Goal: Leave review/rating: Share an evaluation or opinion about a product, service, or content

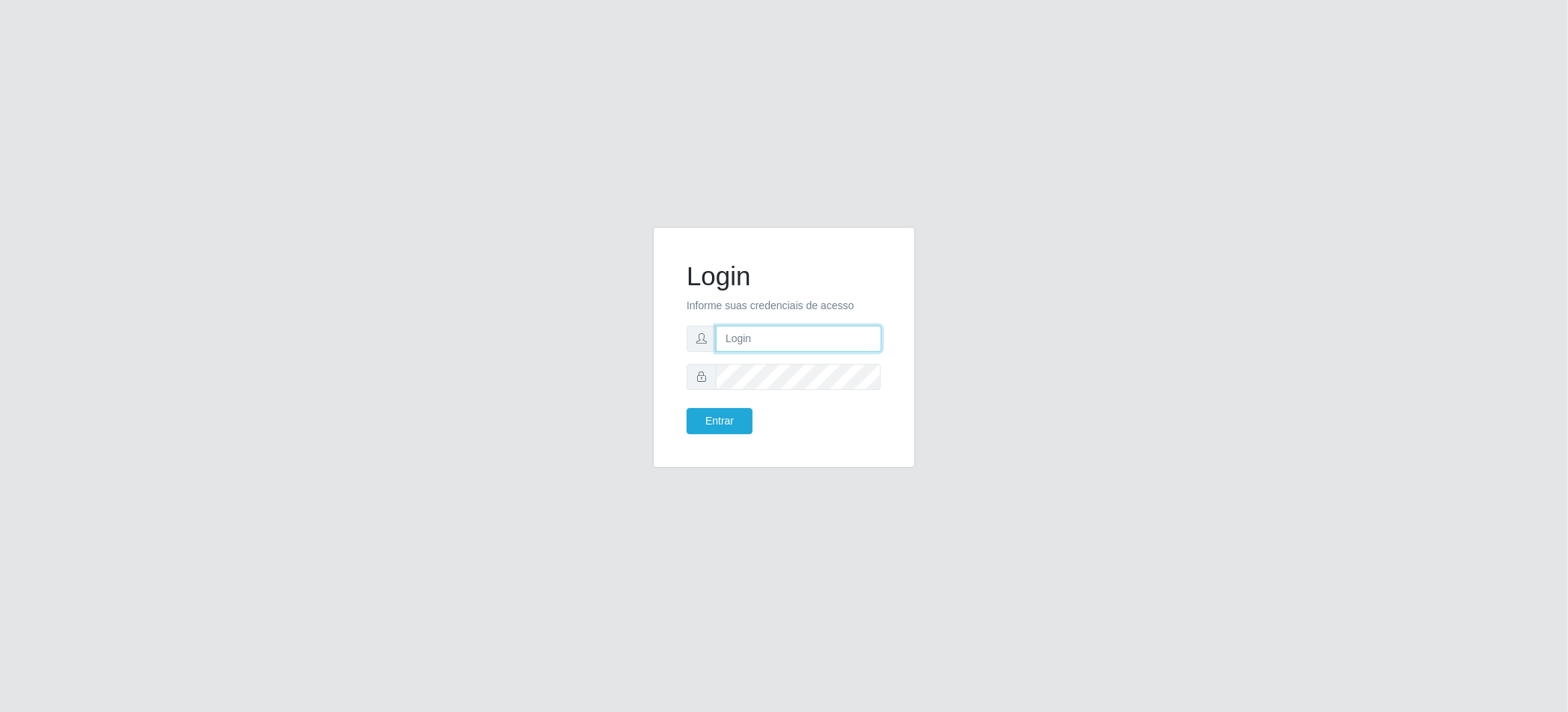
click at [763, 337] on input "text" at bounding box center [798, 339] width 165 height 26
type input "[EMAIL_ADDRESS][PERSON_NAME][DOMAIN_NAME]"
click at [732, 417] on button "Entrar" at bounding box center [719, 421] width 66 height 26
click at [733, 417] on button "Entrar" at bounding box center [719, 421] width 66 height 26
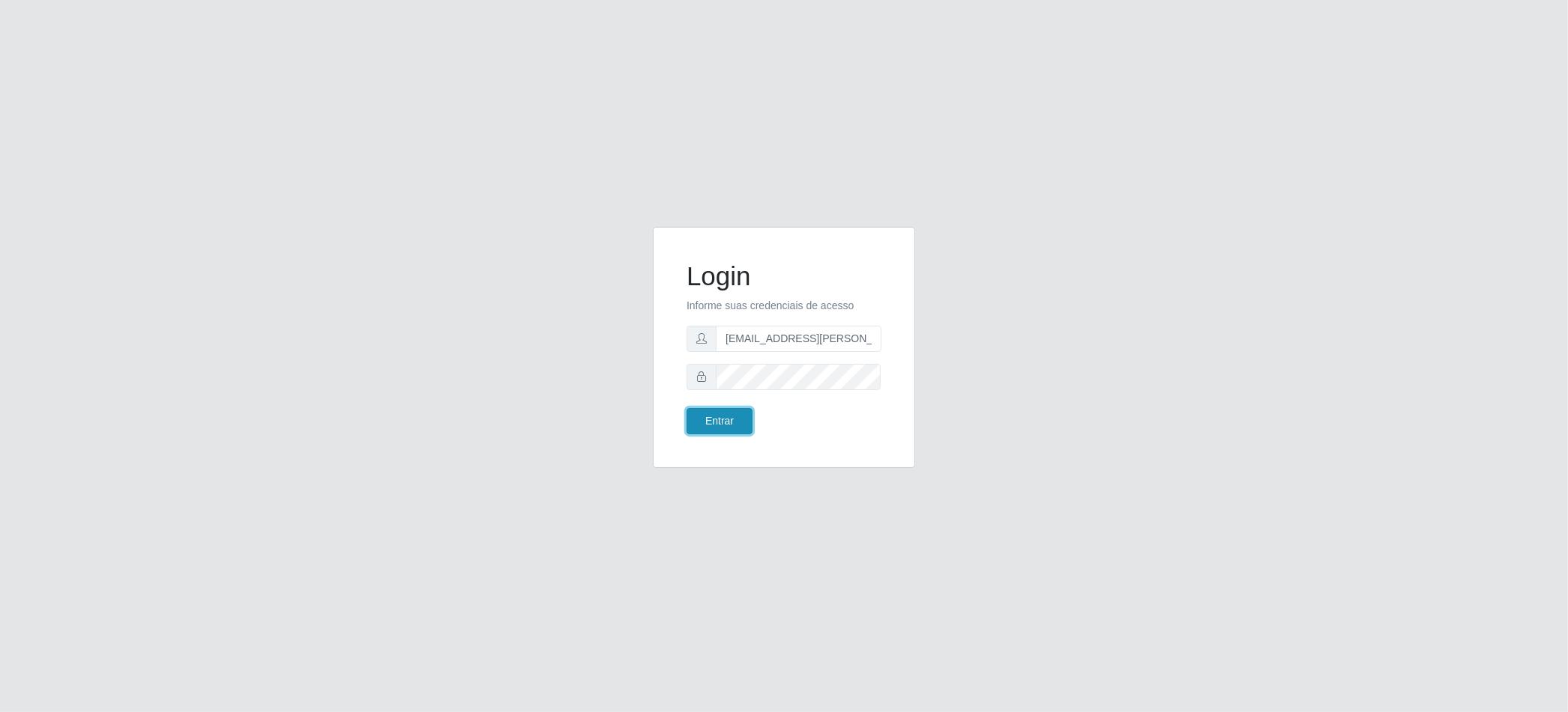
click at [686, 408] on button "Entrar" at bounding box center [719, 421] width 66 height 26
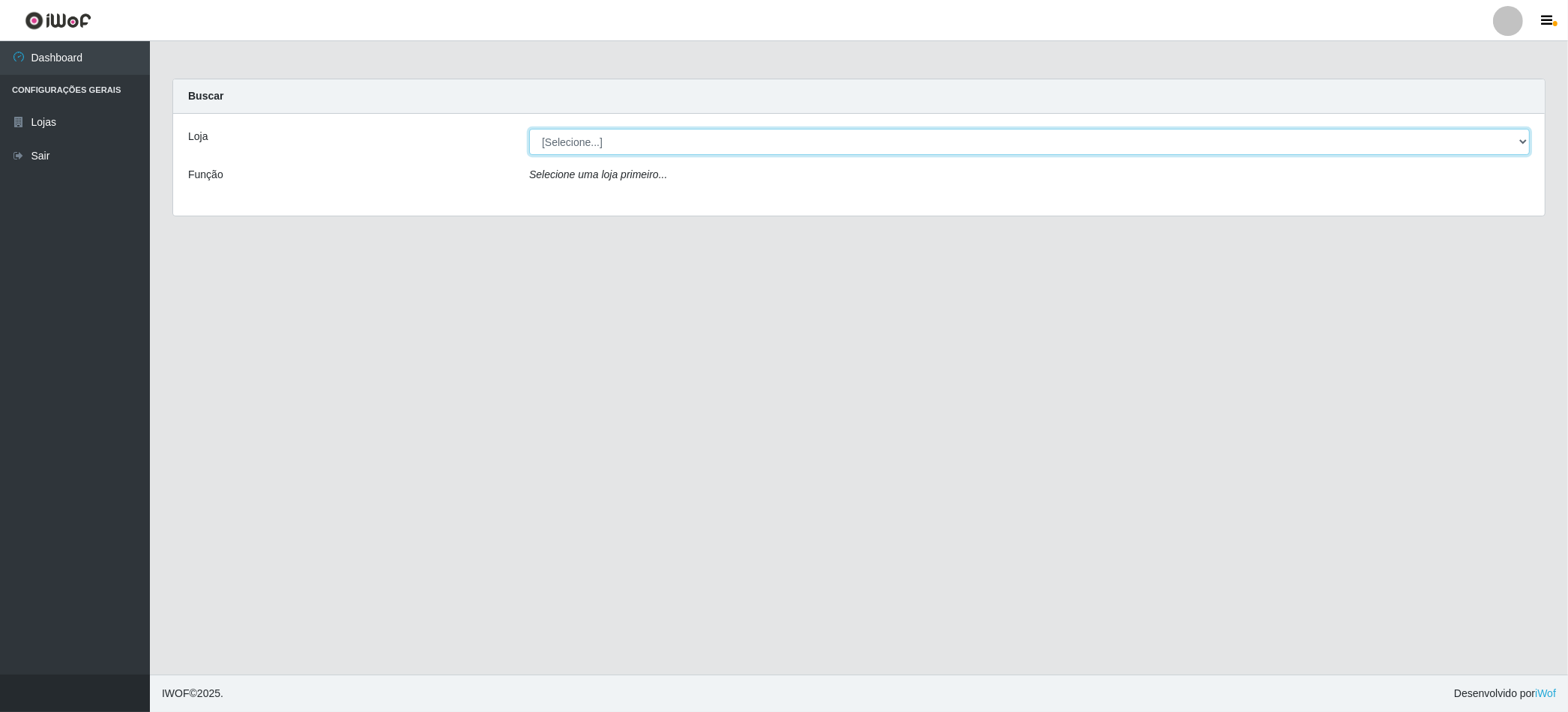
click at [1517, 142] on select "[Selecione...] BomQueSó Agreste - Loja 2" at bounding box center [1029, 142] width 1000 height 26
select select "214"
click at [529, 129] on select "[Selecione...] BomQueSó Agreste - Loja 2" at bounding box center [1029, 142] width 1000 height 26
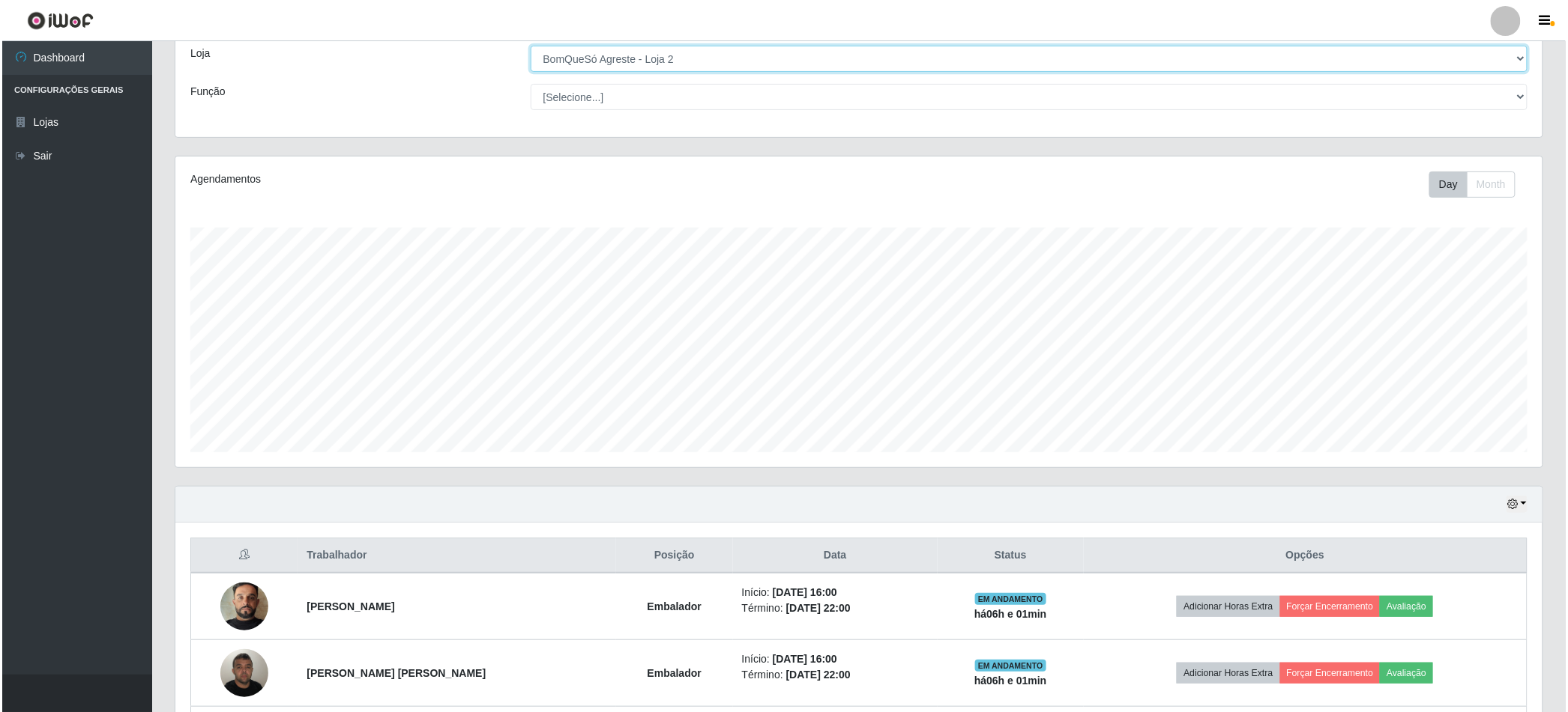
scroll to position [166, 0]
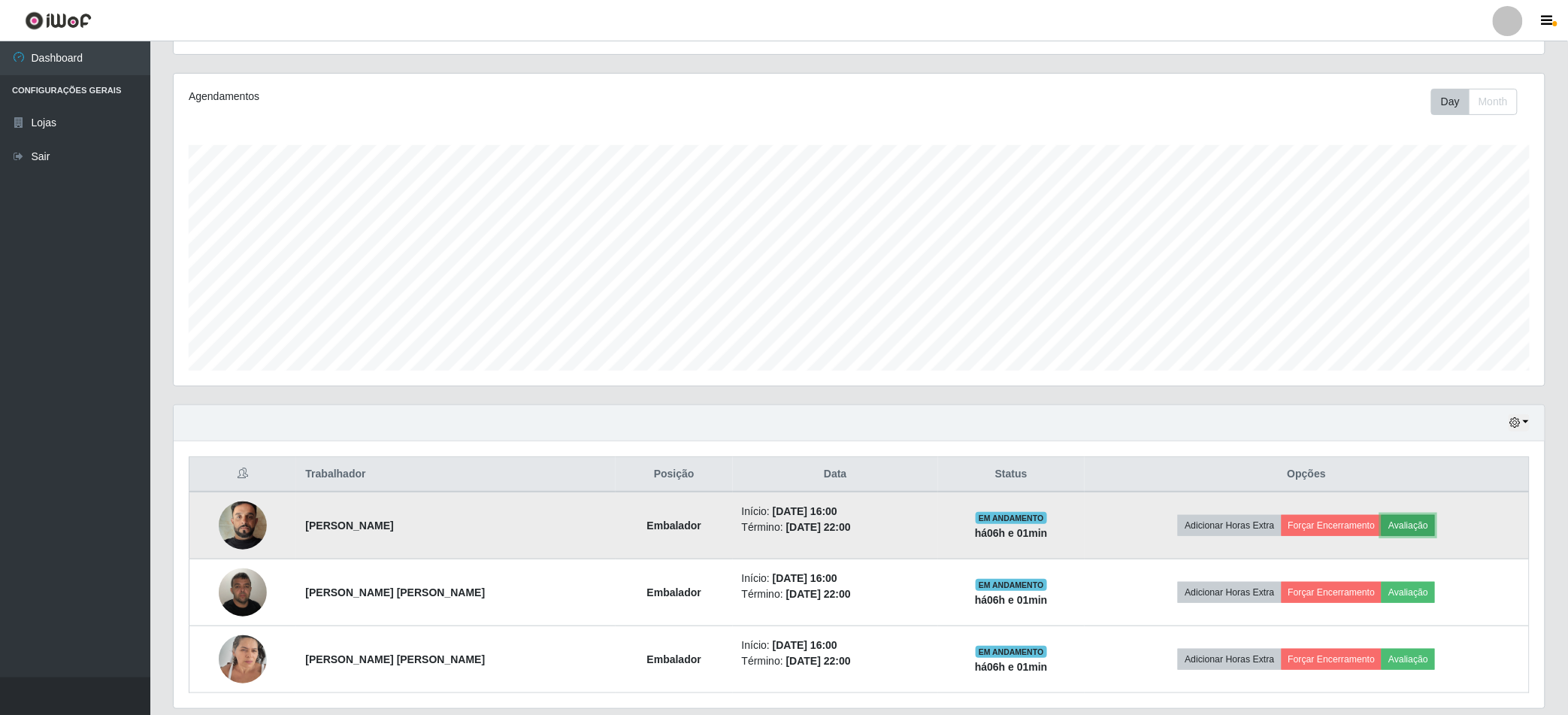
click at [1393, 521] on button "Avaliação" at bounding box center [1408, 525] width 53 height 21
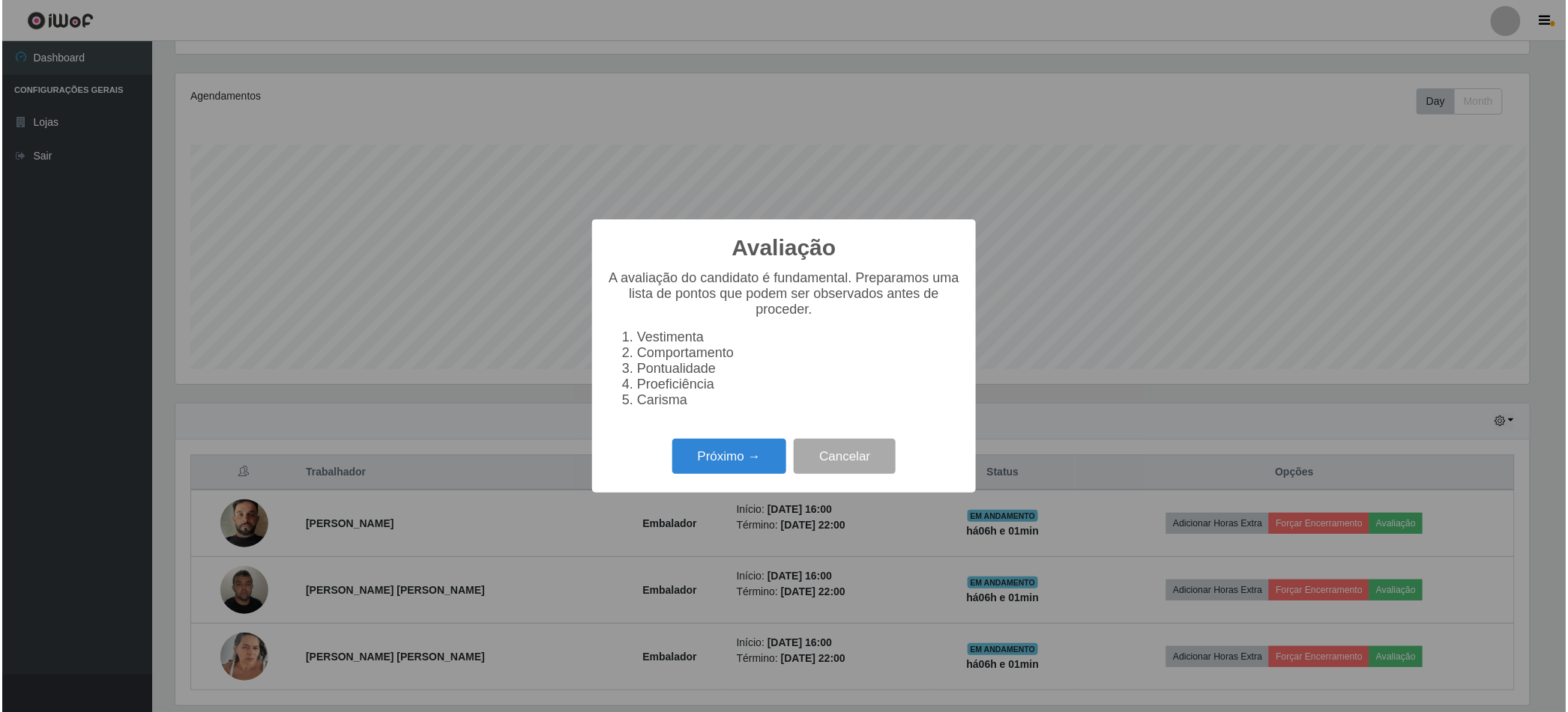
scroll to position [310, 1358]
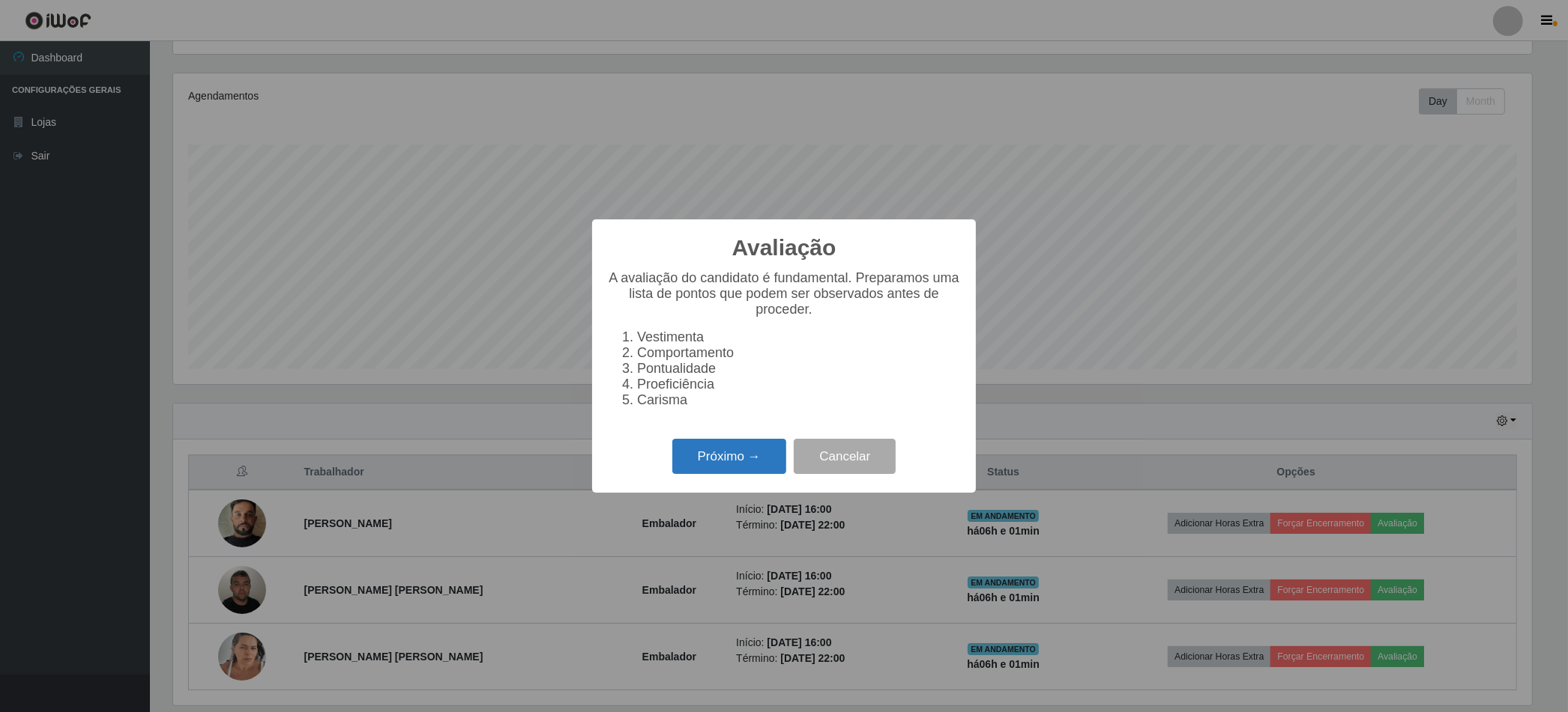
click at [747, 454] on button "Próximo →" at bounding box center [729, 457] width 114 height 36
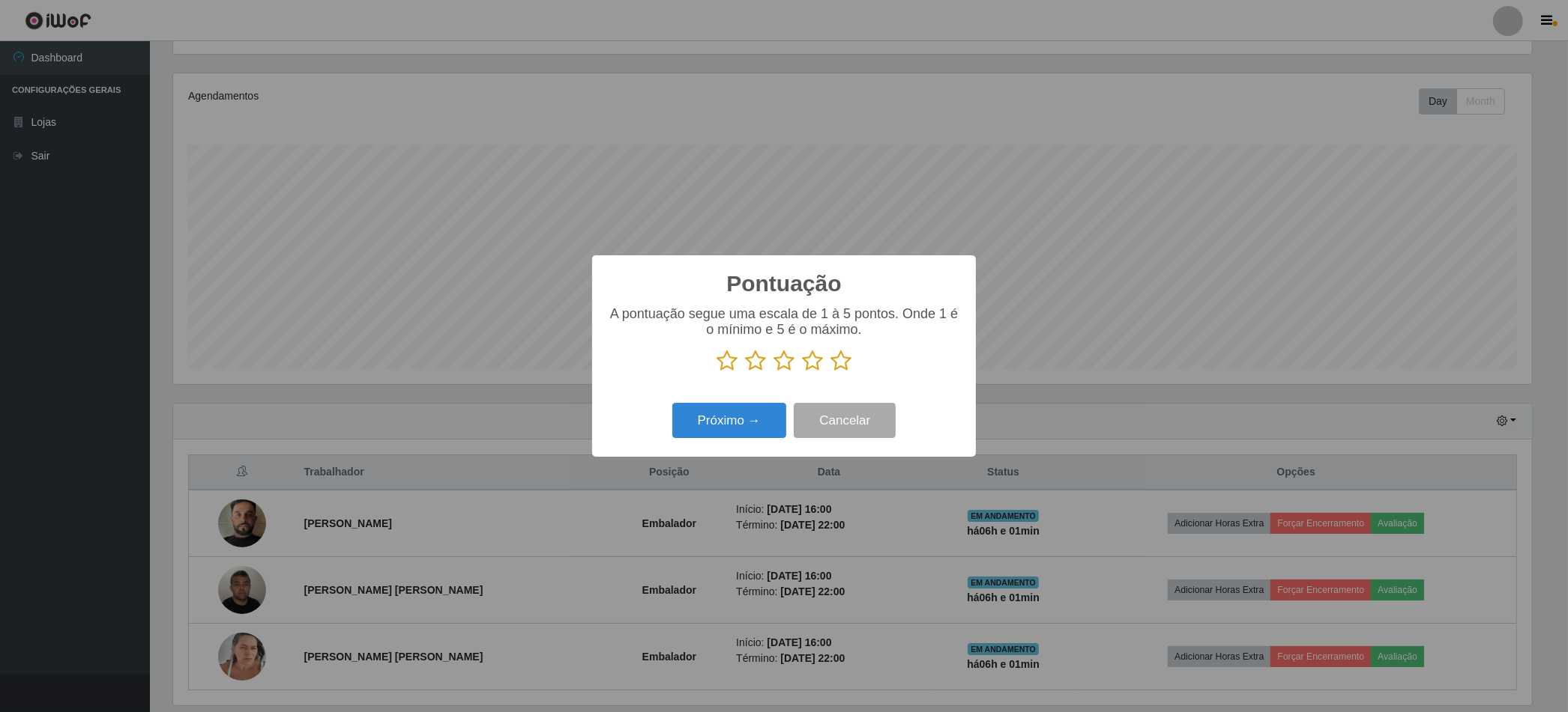
scroll to position [748520, 747970]
click at [835, 363] on icon at bounding box center [841, 361] width 21 height 22
click at [830, 372] on input "radio" at bounding box center [830, 372] width 0 height 0
click at [768, 408] on button "Próximo →" at bounding box center [729, 420] width 114 height 36
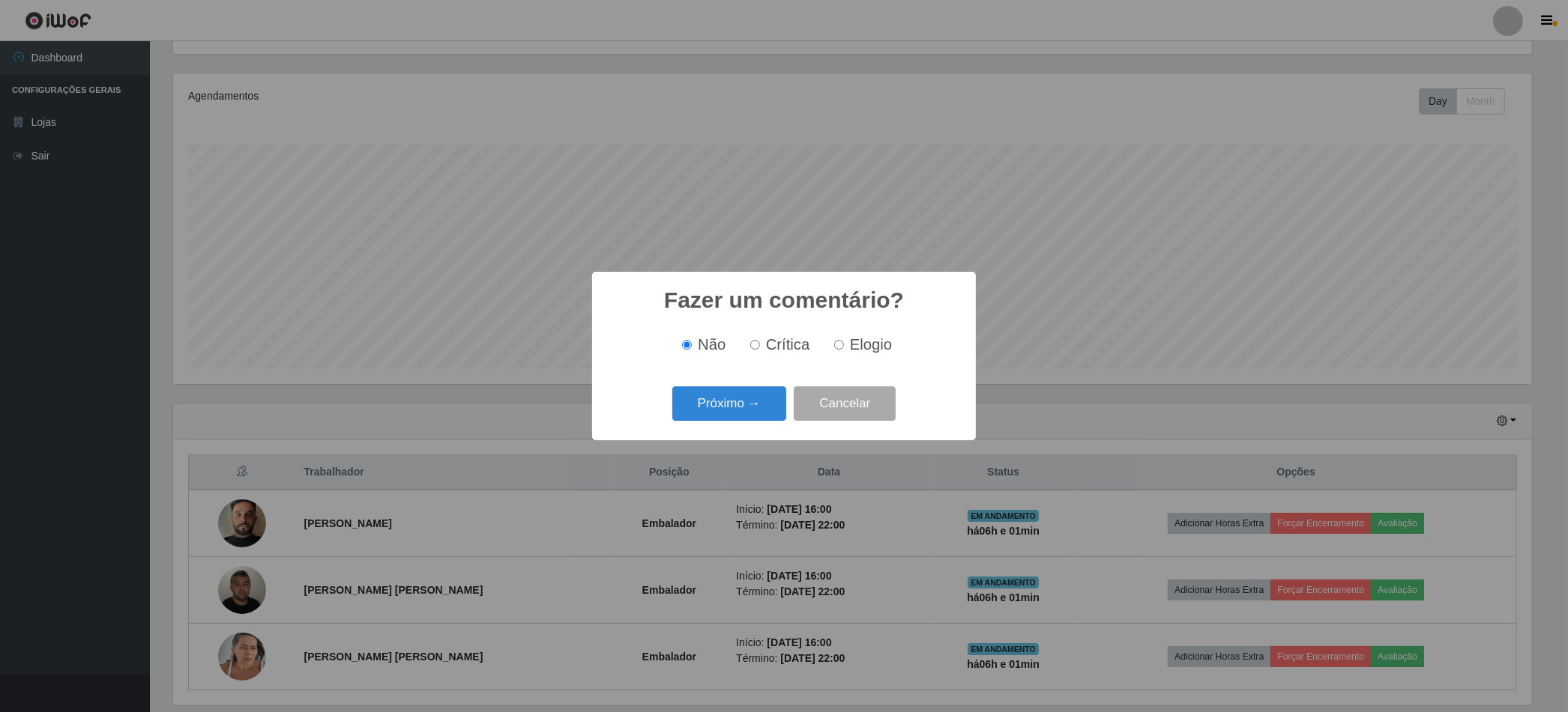
click at [832, 337] on label "Elogio" at bounding box center [860, 345] width 64 height 17
click at [834, 340] on input "Elogio" at bounding box center [839, 345] width 9 height 9
radio input "true"
click at [730, 398] on button "Próximo →" at bounding box center [729, 405] width 114 height 36
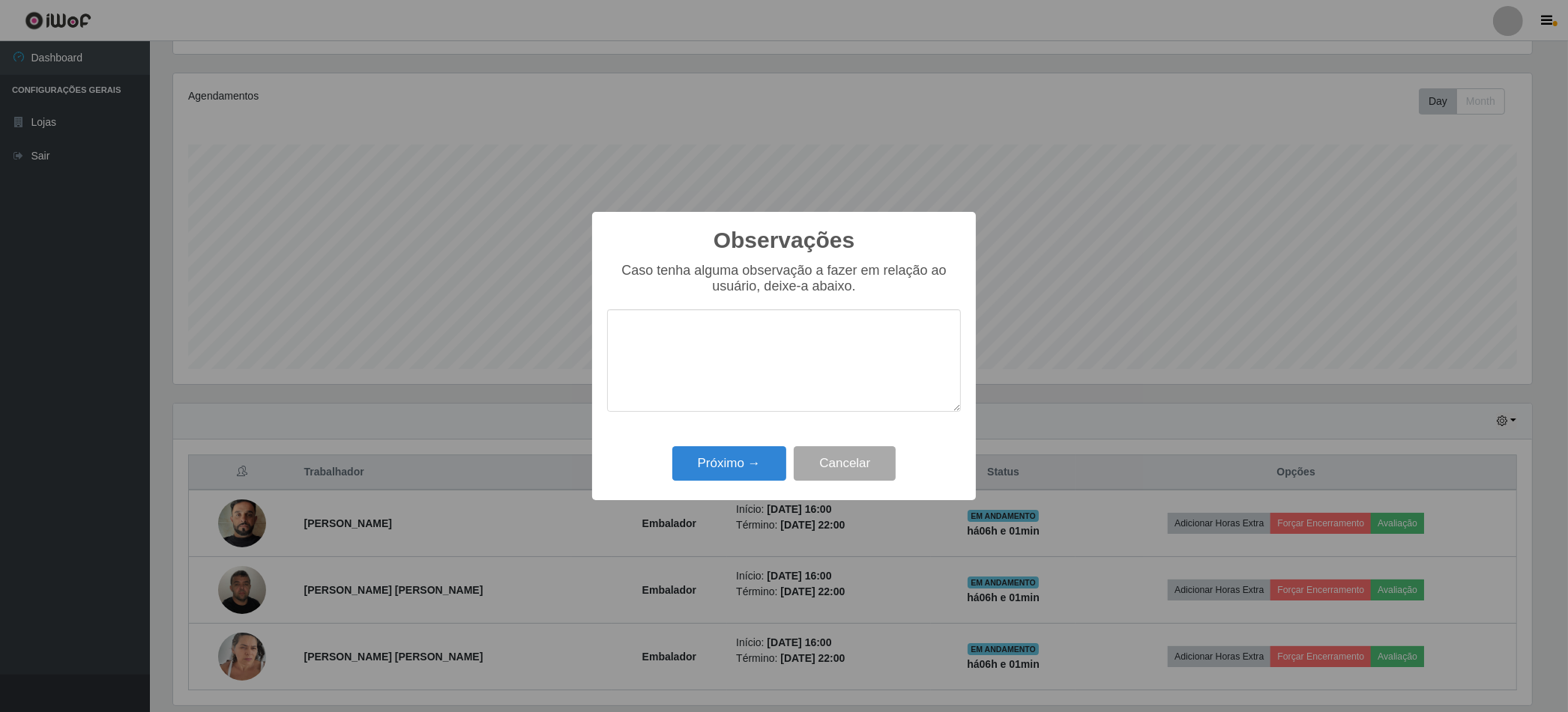
click at [726, 361] on textarea at bounding box center [784, 361] width 353 height 103
type textarea "otimo"
click at [717, 460] on button "Próximo →" at bounding box center [729, 464] width 114 height 36
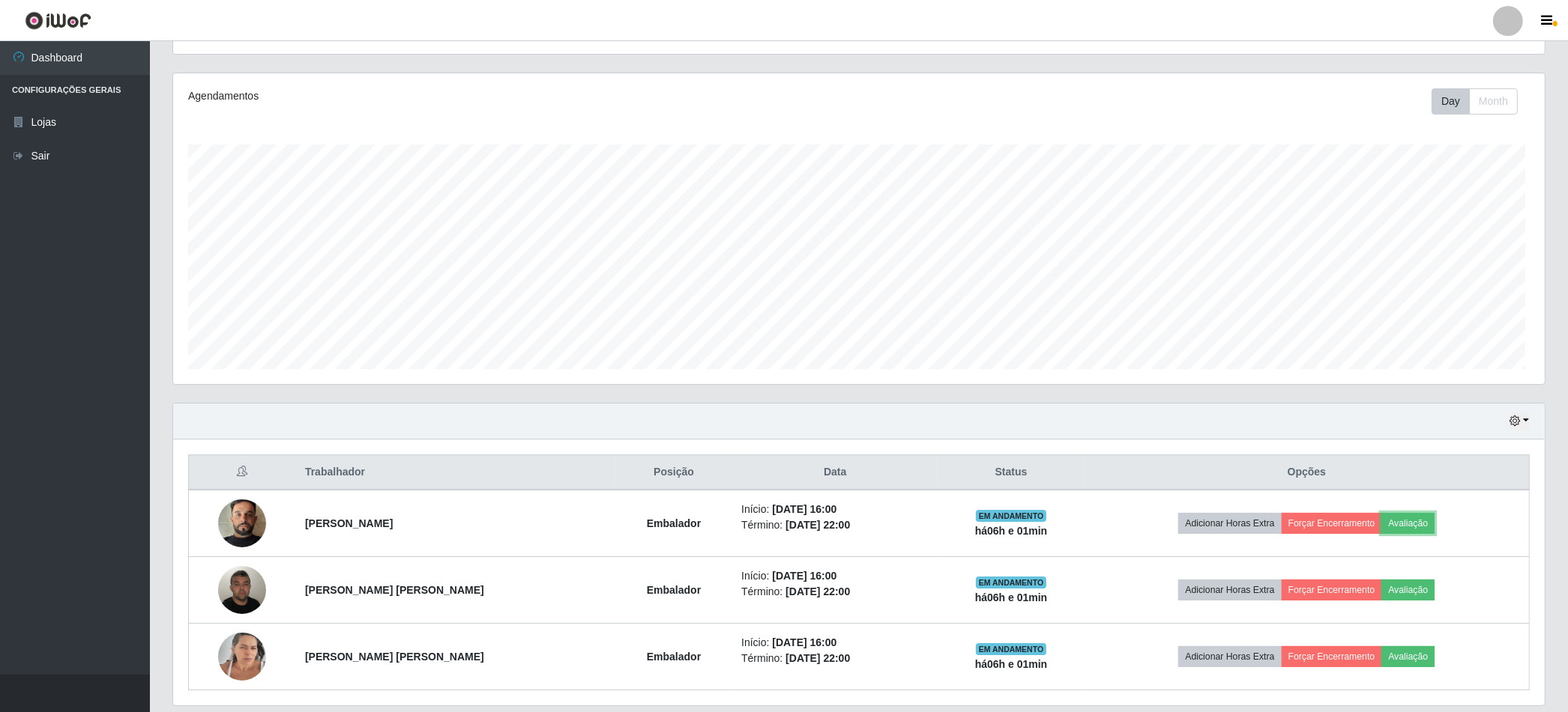
scroll to position [310, 1367]
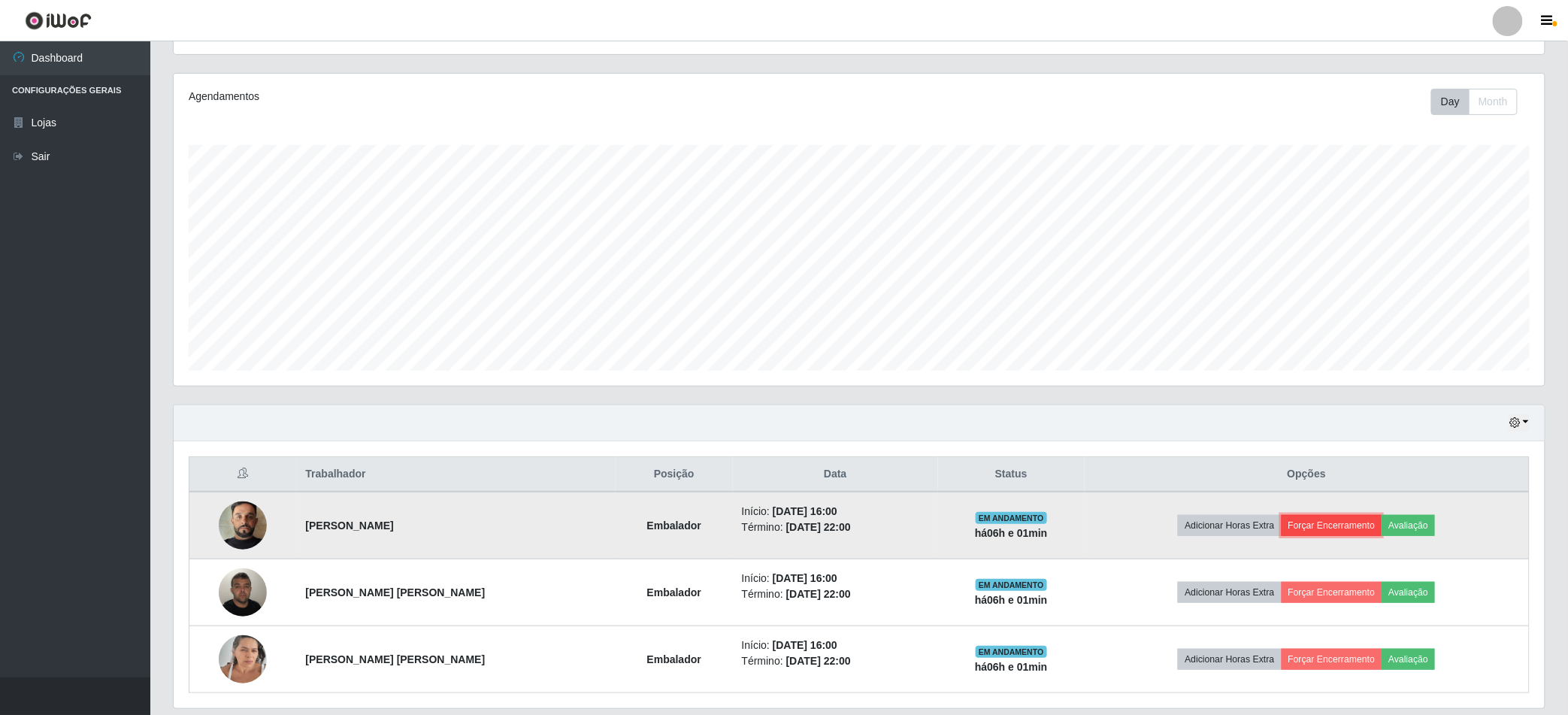
click at [1343, 519] on button "Forçar Encerramento" at bounding box center [1331, 525] width 100 height 21
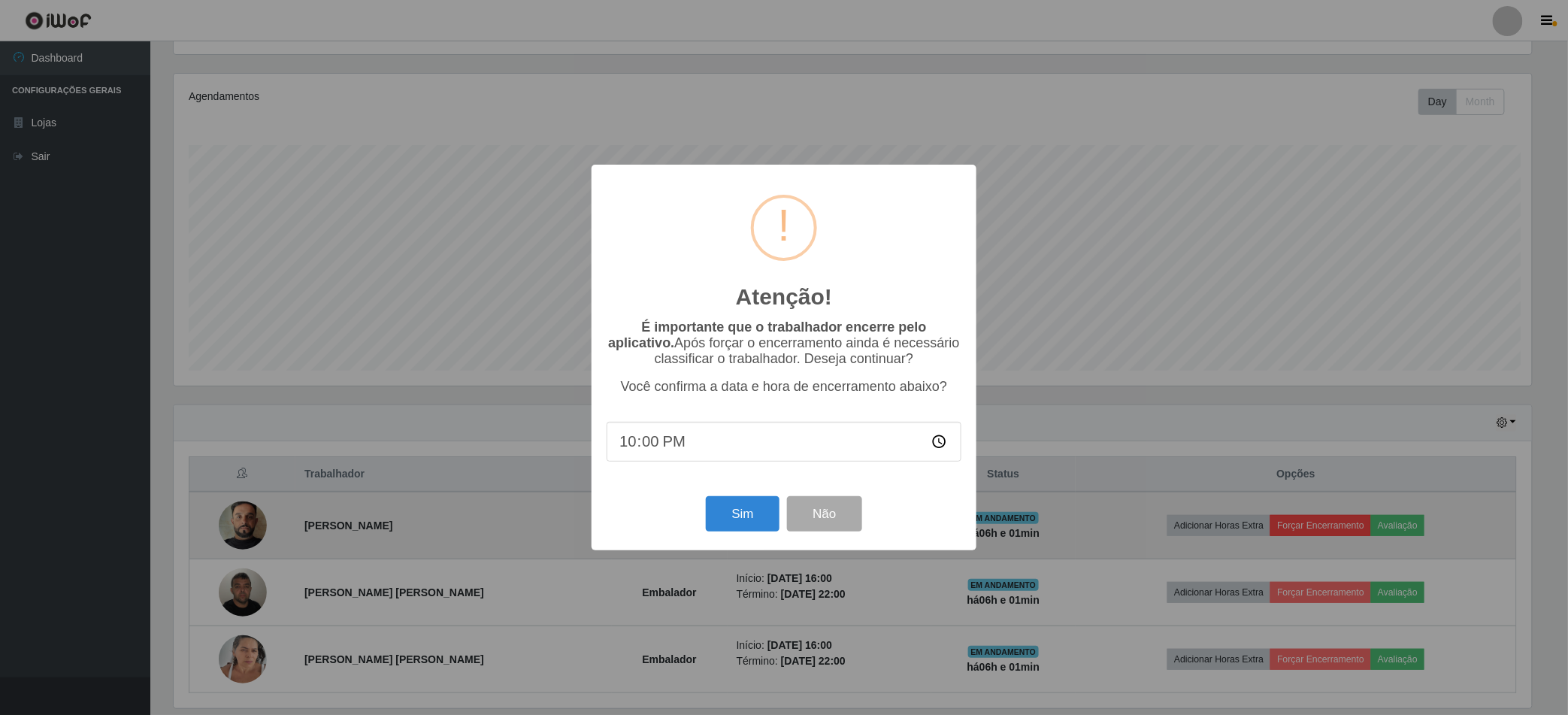
scroll to position [312, 1362]
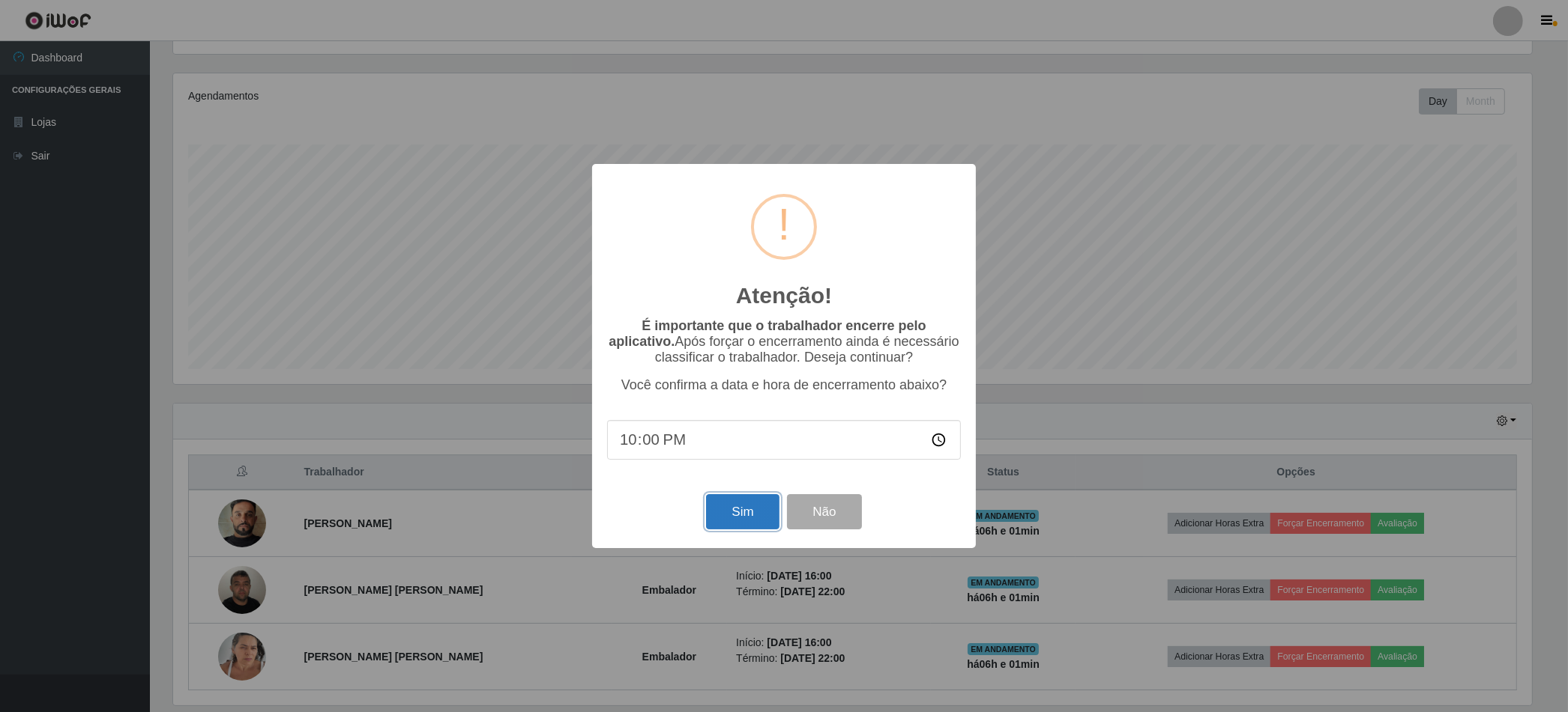
click at [741, 509] on button "Sim" at bounding box center [742, 512] width 73 height 36
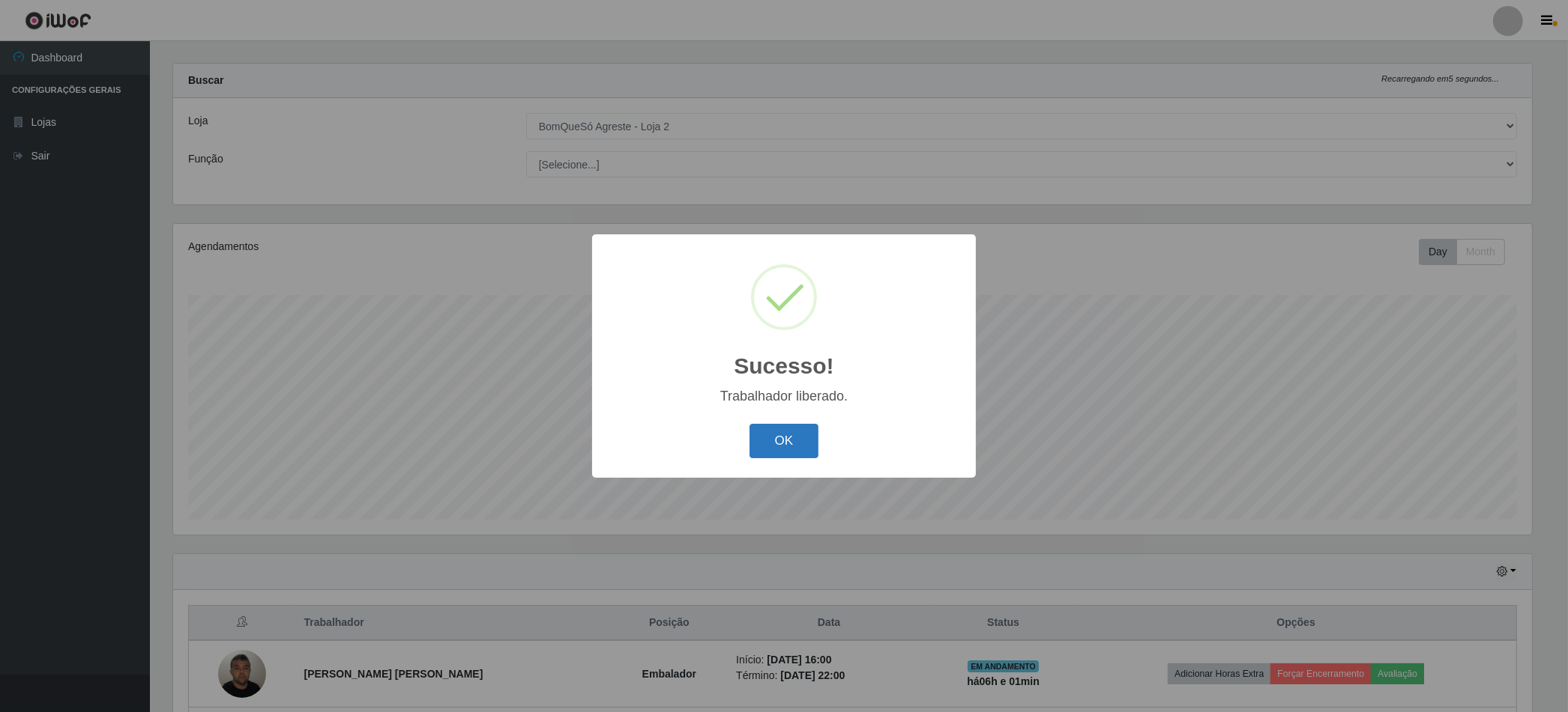
click at [775, 454] on button "OK" at bounding box center [784, 442] width 70 height 36
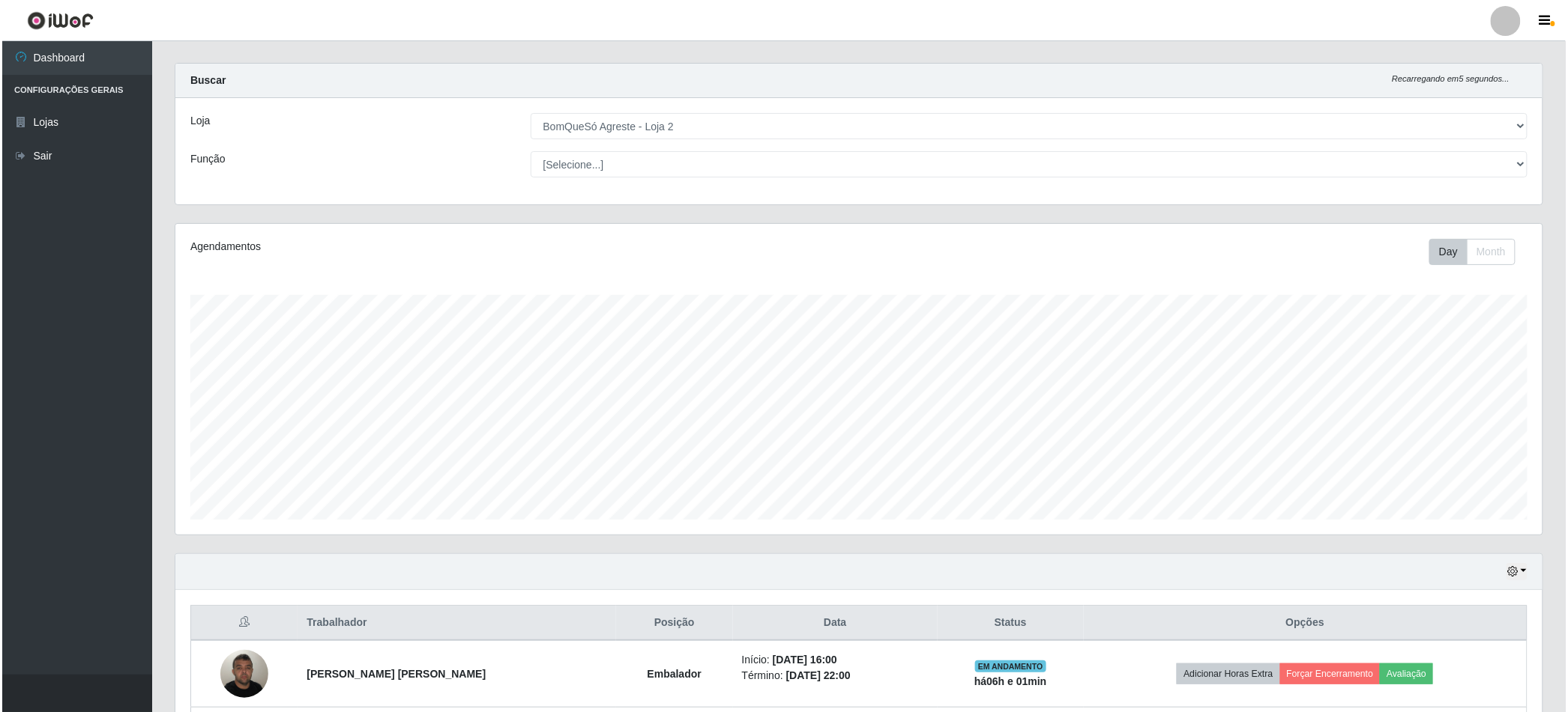
scroll to position [150, 0]
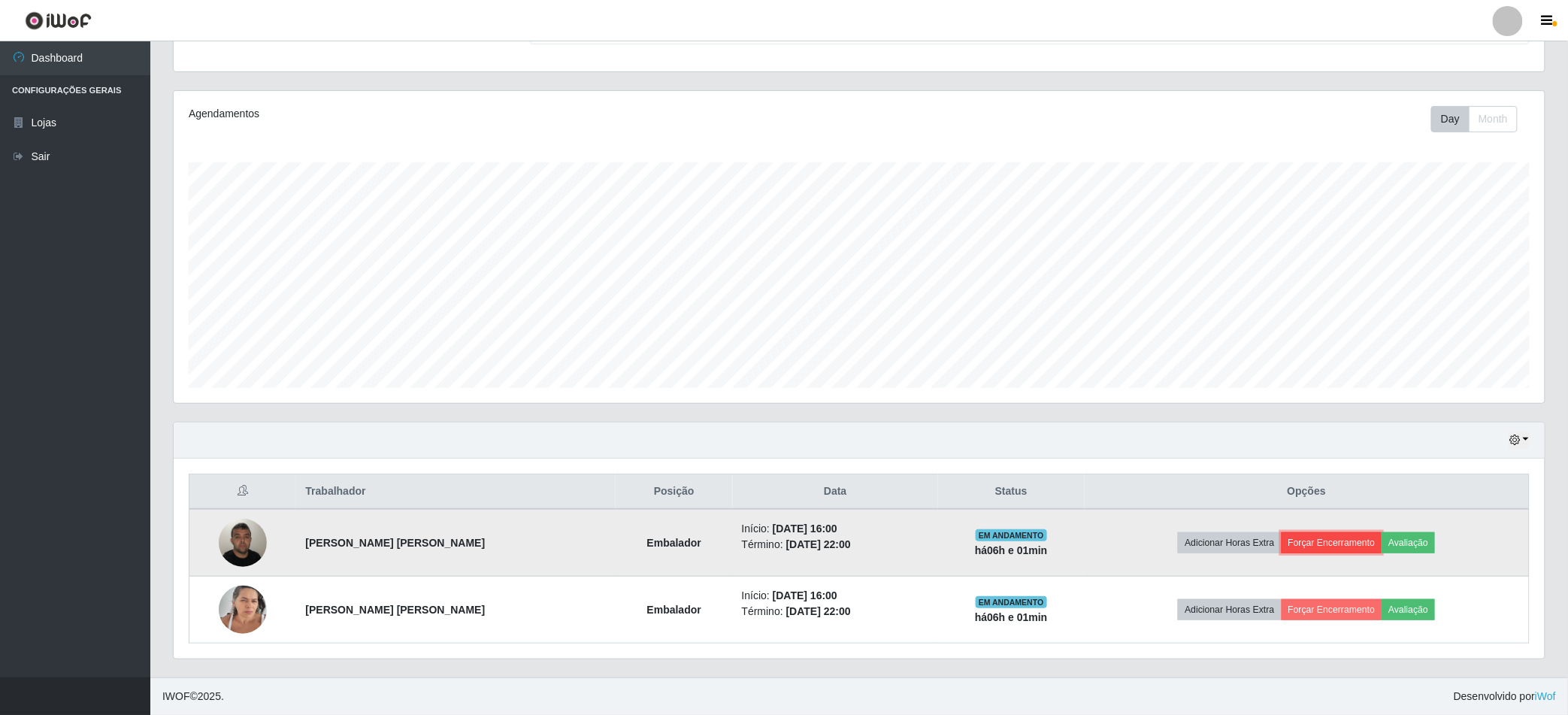
click at [1363, 541] on button "Forçar Encerramento" at bounding box center [1331, 542] width 100 height 21
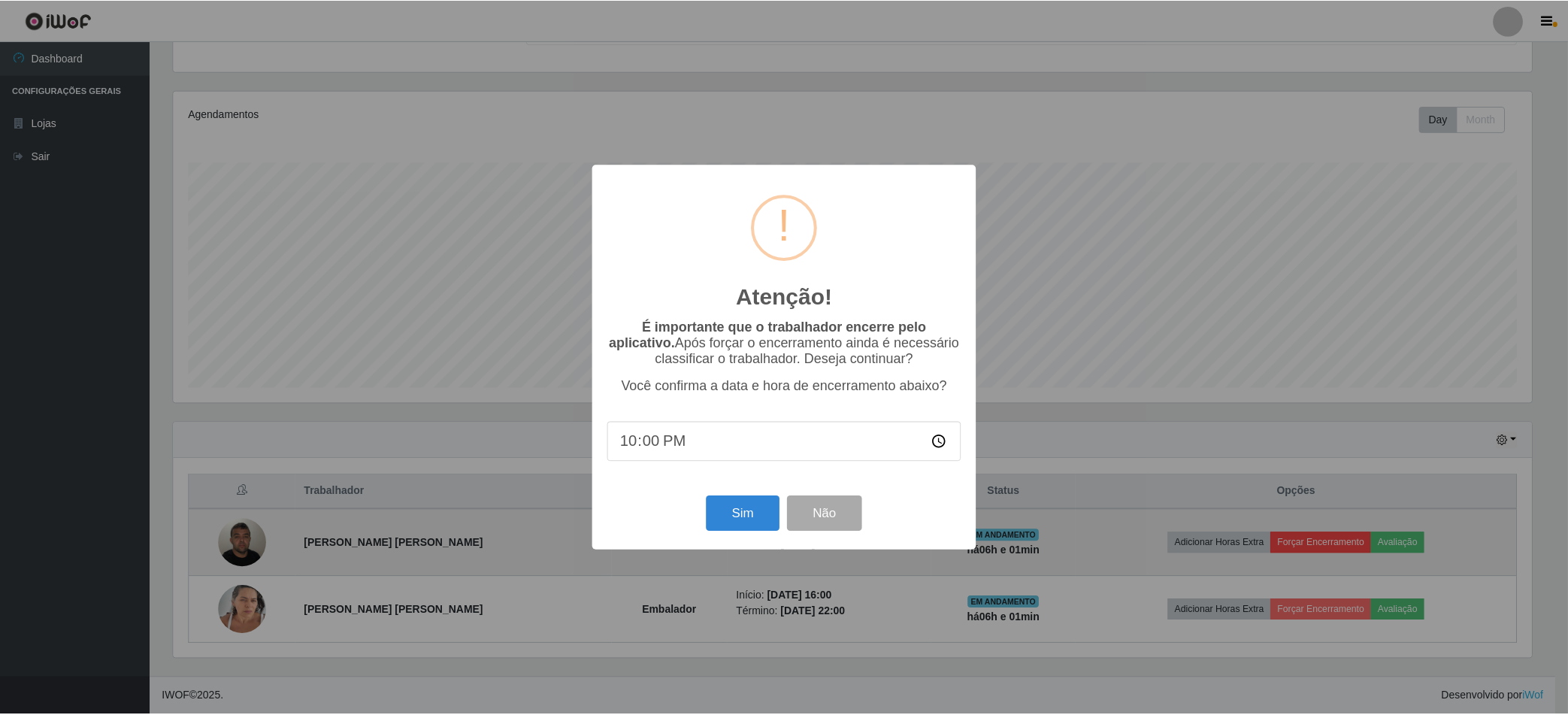
scroll to position [312, 1362]
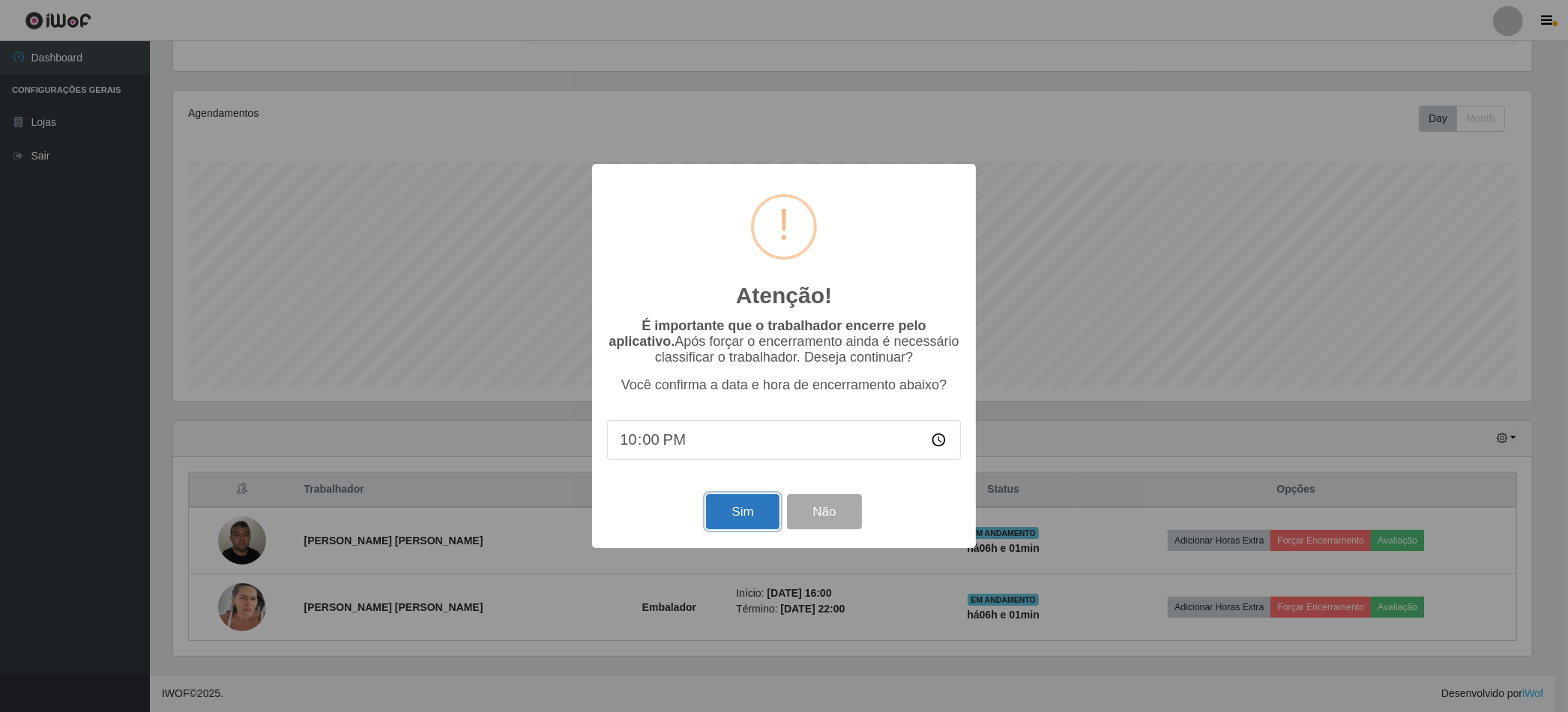
click at [749, 517] on button "Sim" at bounding box center [742, 512] width 73 height 36
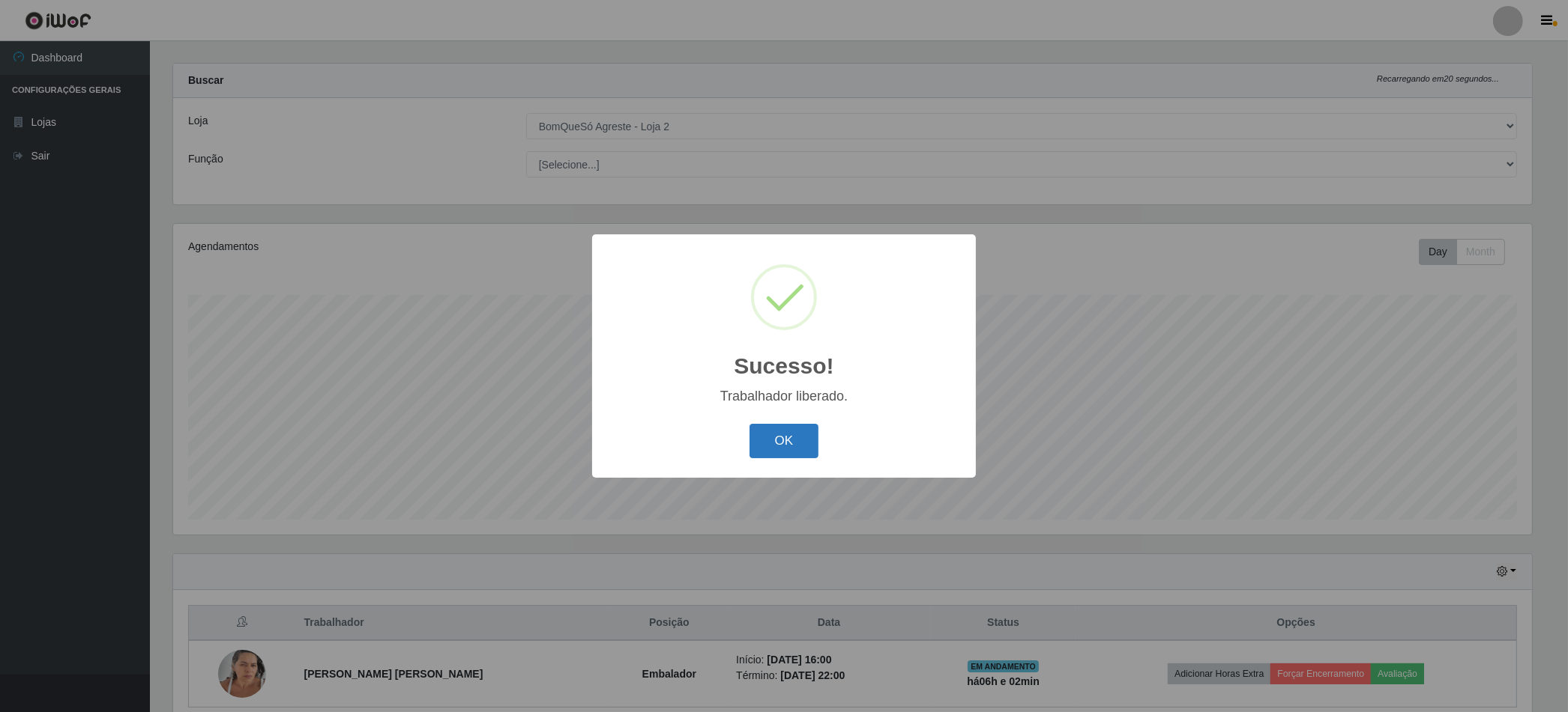
click at [779, 430] on button "OK" at bounding box center [784, 442] width 70 height 36
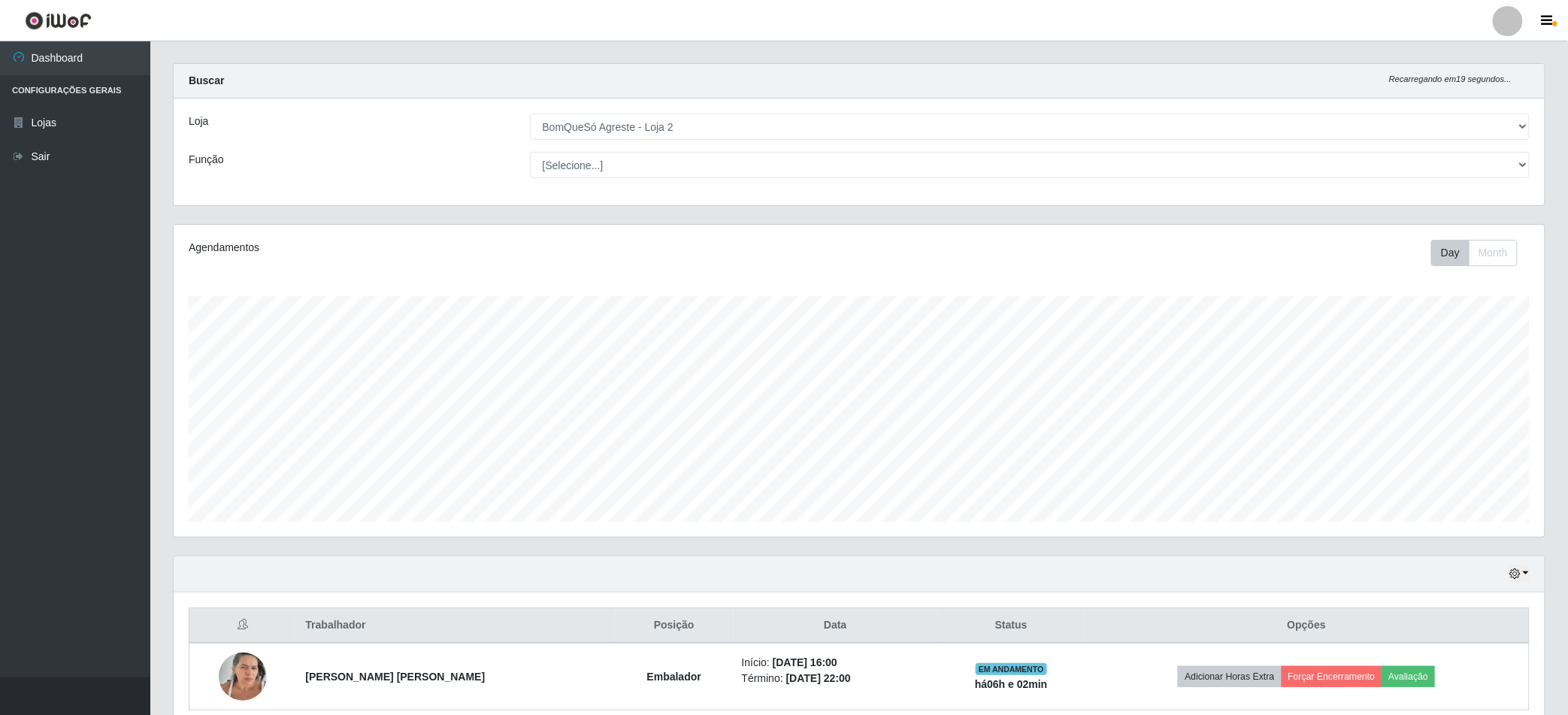
scroll to position [83, 0]
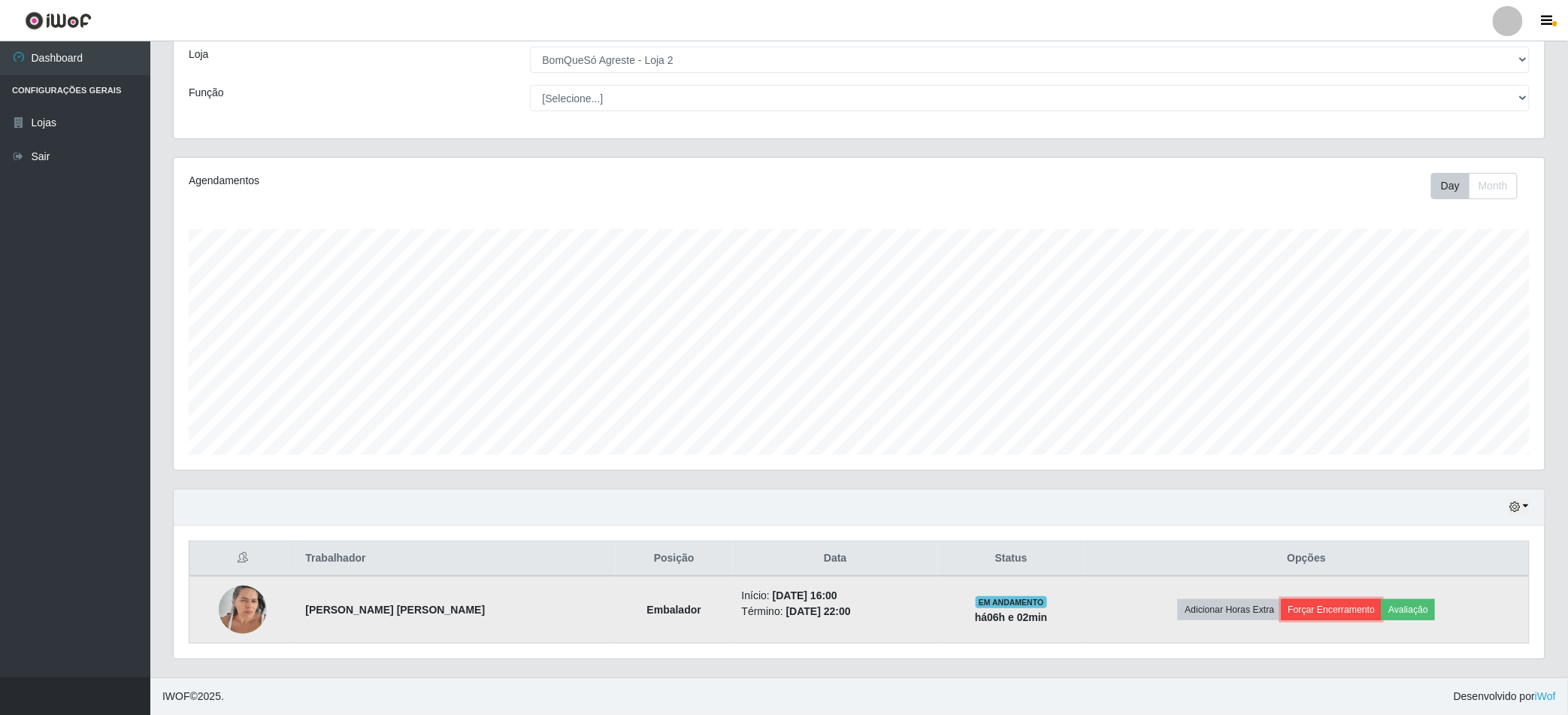
click at [1296, 610] on button "Forçar Encerramento" at bounding box center [1331, 610] width 100 height 21
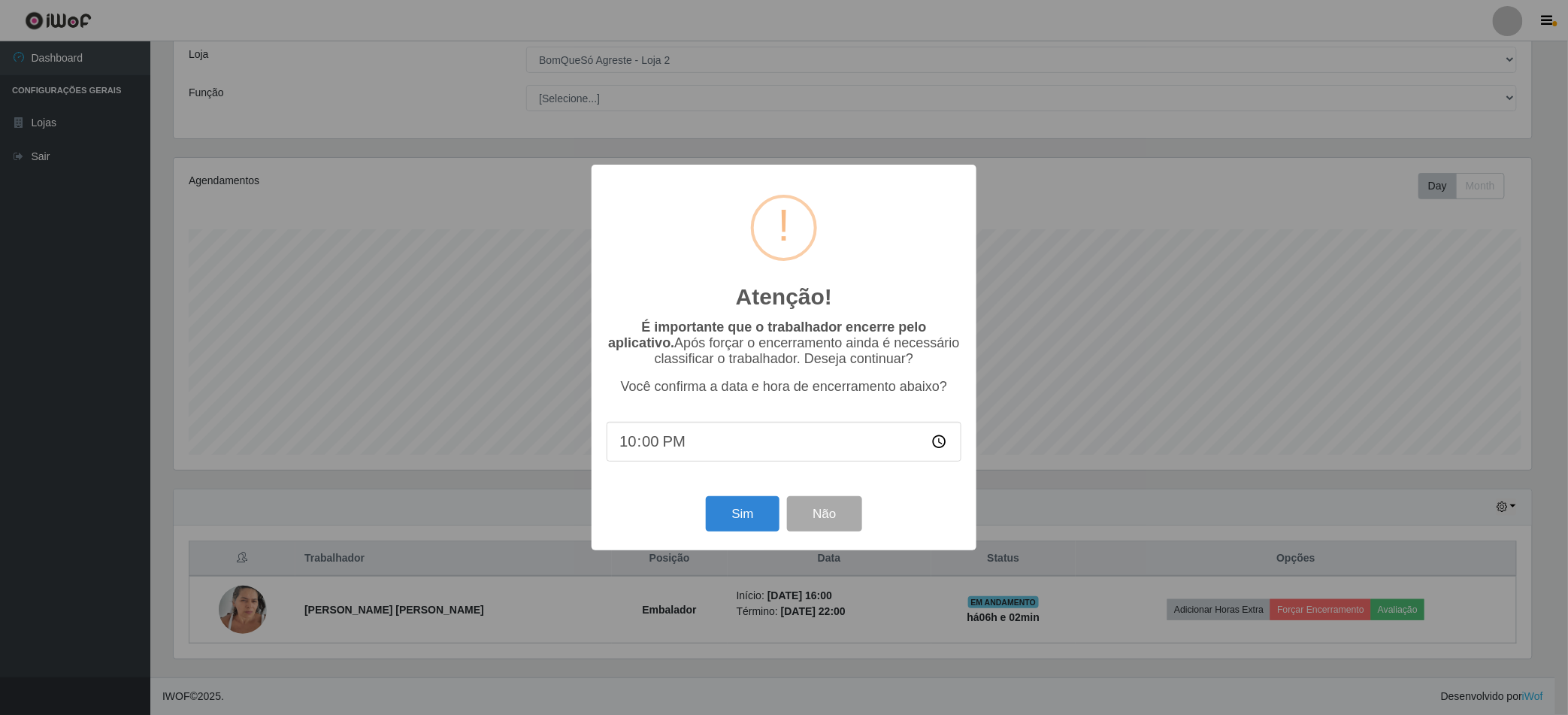
scroll to position [0, 0]
click at [740, 522] on button "Sim" at bounding box center [745, 514] width 73 height 36
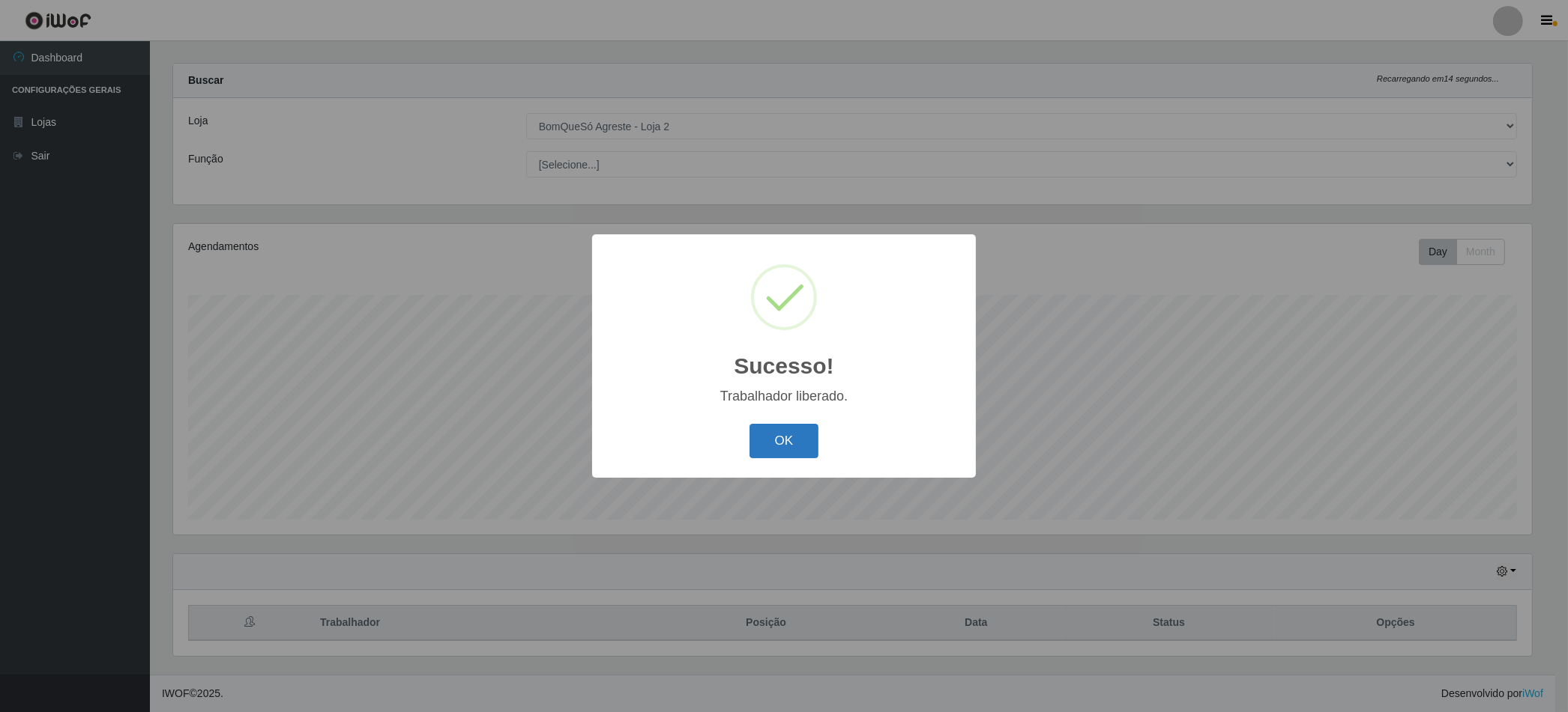
click at [755, 446] on button "OK" at bounding box center [784, 442] width 70 height 36
